Goal: Information Seeking & Learning: Learn about a topic

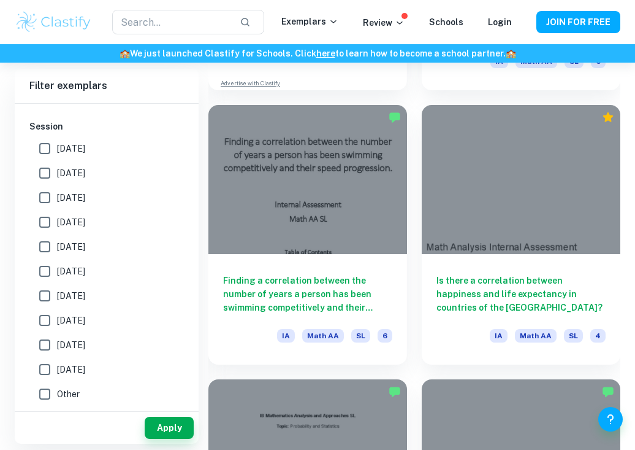
scroll to position [5797, 0]
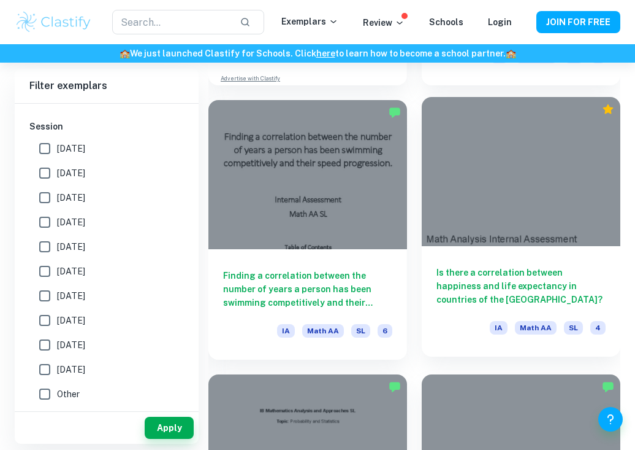
click at [513, 282] on h6 "Is there a correlation between happiness and life expectancy in countries of th…" at bounding box center [521, 286] width 169 height 40
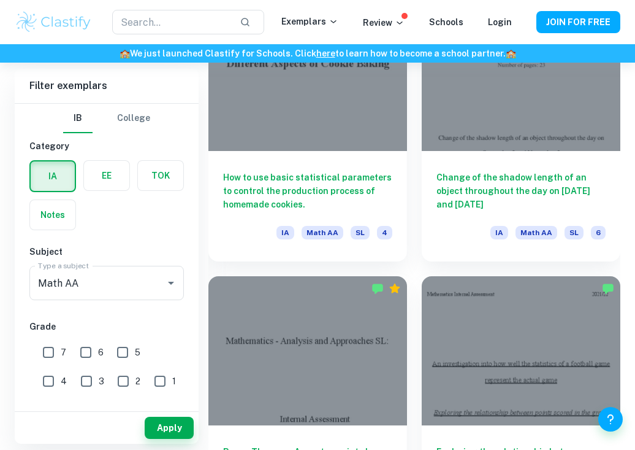
scroll to position [1509, 0]
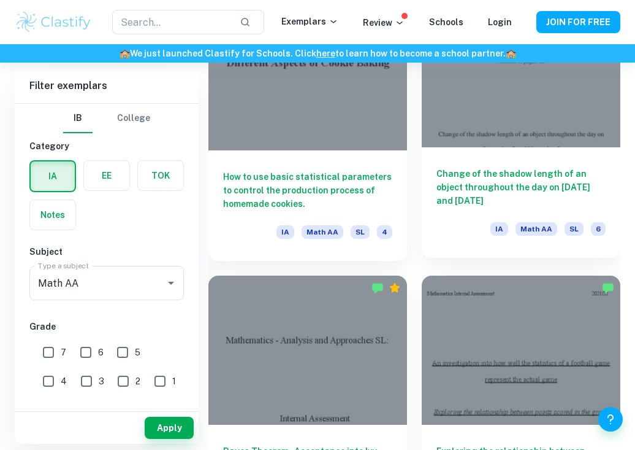
click at [480, 185] on h6 "Change of the shadow length of an object throughout the day on [DATE] and [DATE]" at bounding box center [521, 187] width 169 height 40
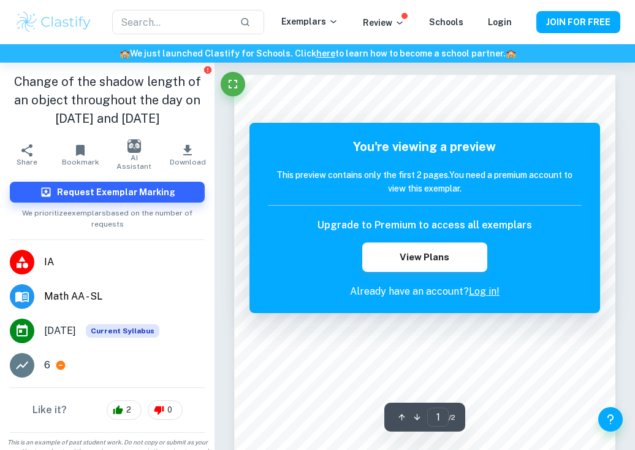
click at [496, 293] on link "Log in!" at bounding box center [484, 291] width 31 height 12
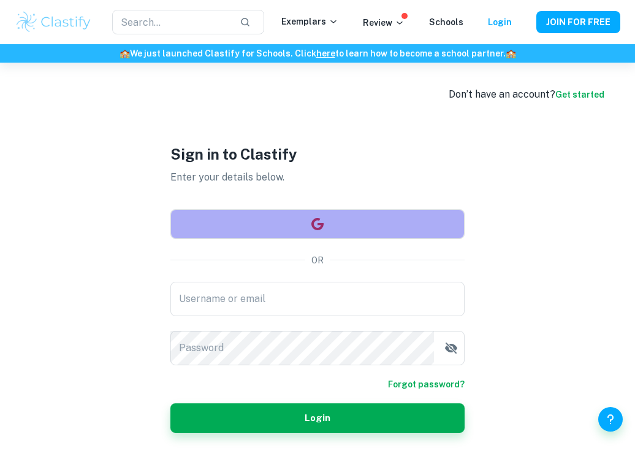
click at [339, 217] on button "button" at bounding box center [318, 223] width 294 height 29
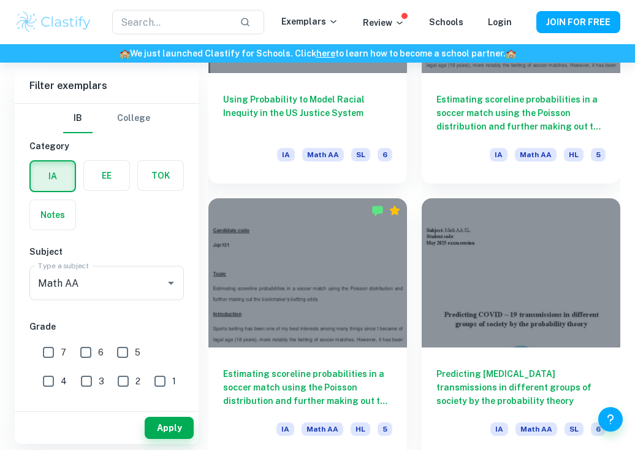
scroll to position [2134, 0]
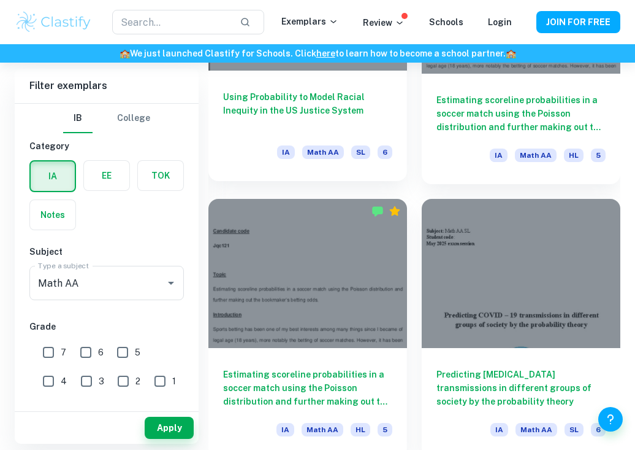
click at [283, 97] on h6 "Using Probability to Model Racial Inequity in the US Justice System" at bounding box center [307, 110] width 169 height 40
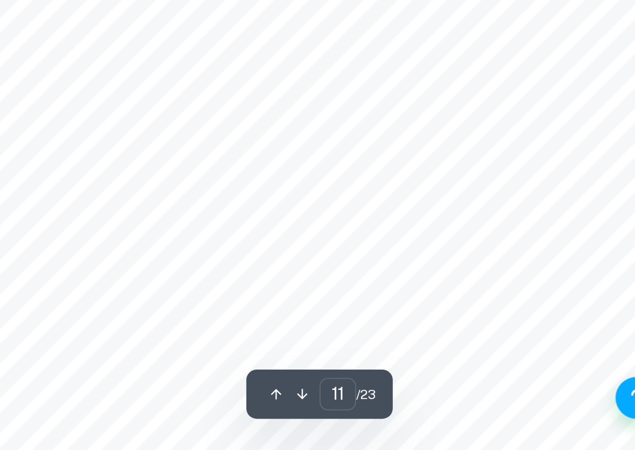
scroll to position [5235, 0]
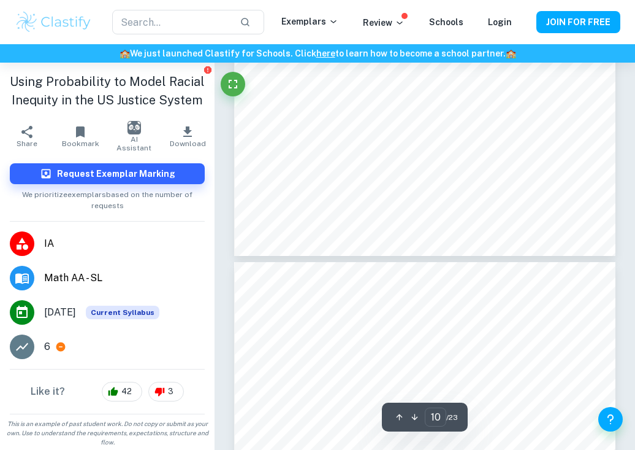
type input "9"
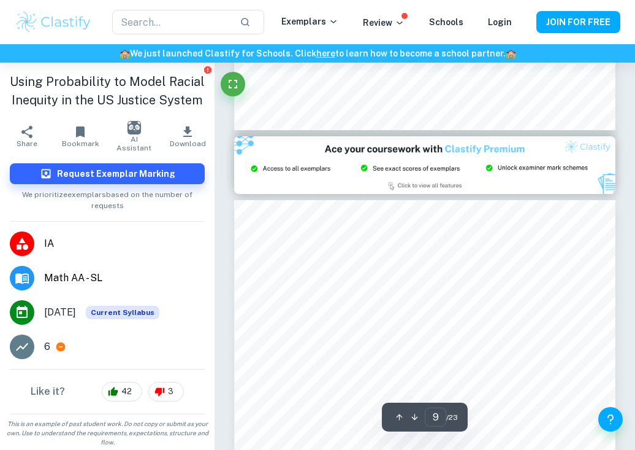
scroll to position [4046, 0]
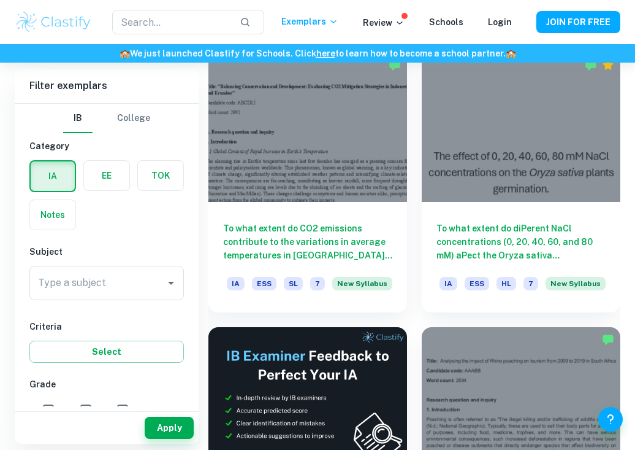
scroll to position [361, 0]
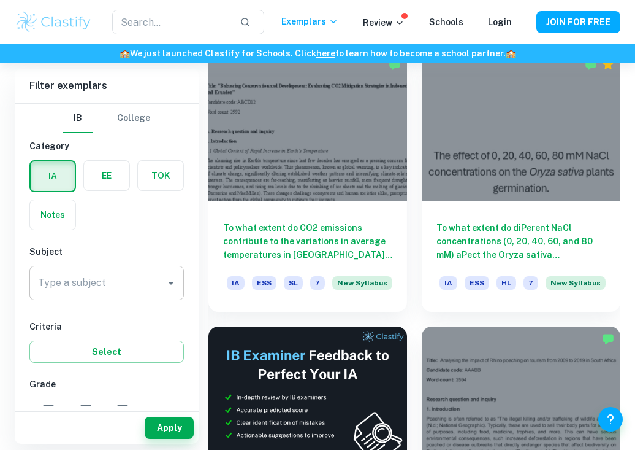
click at [146, 275] on input "Type a subject" at bounding box center [97, 282] width 125 height 23
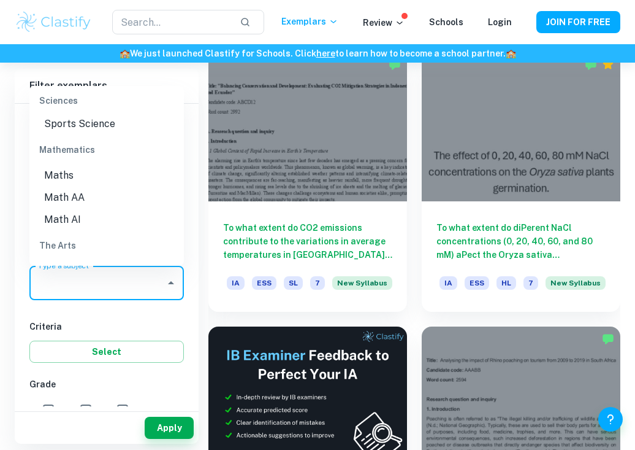
scroll to position [1638, 0]
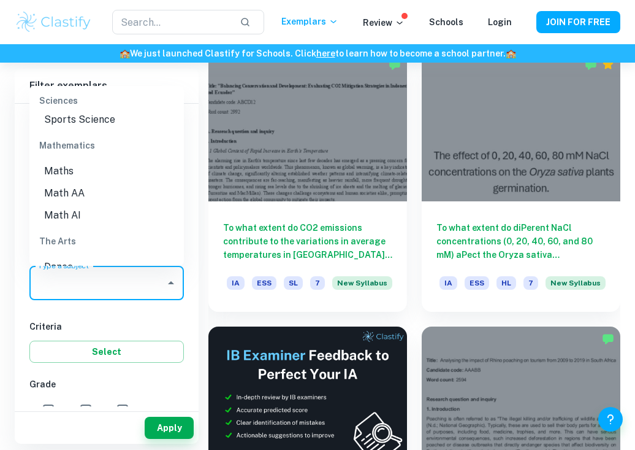
click at [113, 182] on li "Math AA" at bounding box center [106, 193] width 155 height 22
type input "Math AA"
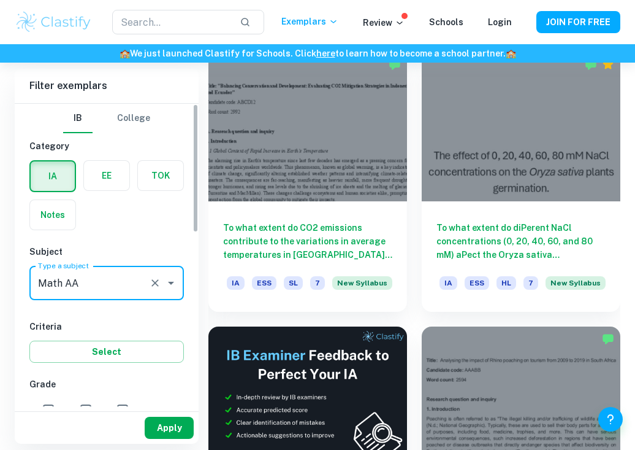
click at [178, 429] on button "Apply" at bounding box center [169, 427] width 49 height 22
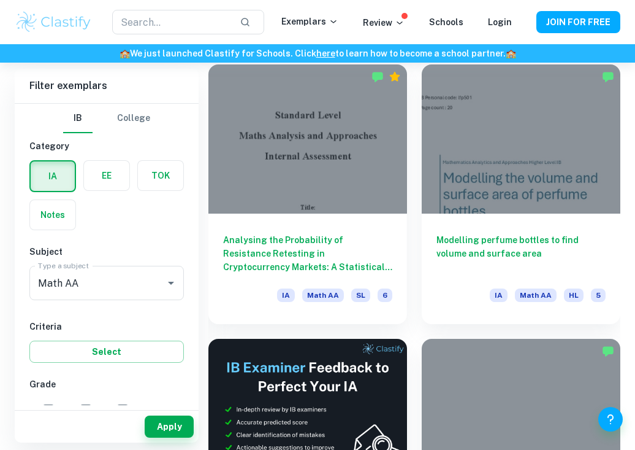
scroll to position [351, 0]
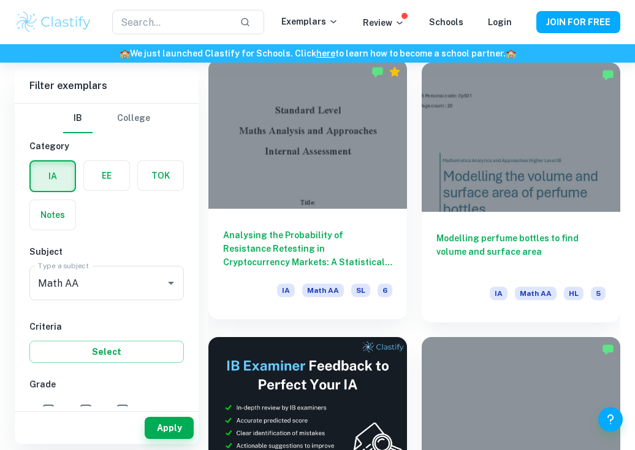
click at [342, 252] on h6 "Analysing the Probability of Resistance Retesting in Cryptocurrency Markets: A …" at bounding box center [307, 248] width 169 height 40
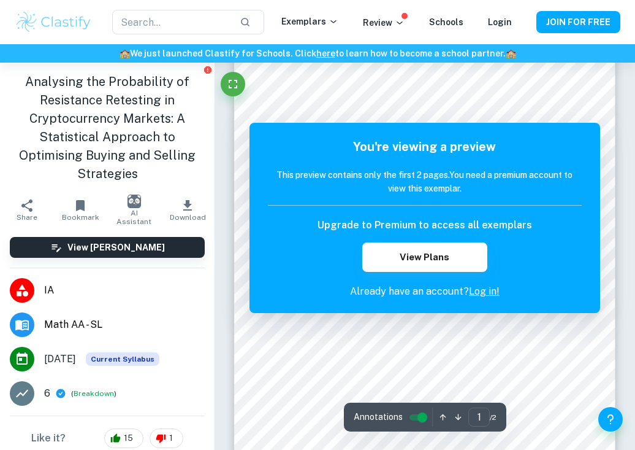
scroll to position [76, 0]
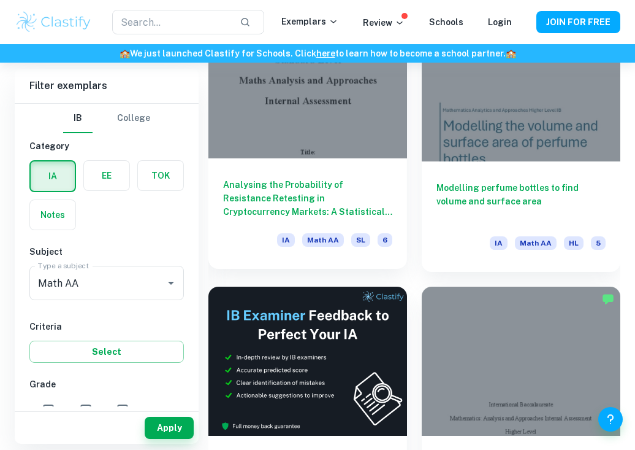
scroll to position [402, 0]
